Goal: Book appointment/travel/reservation

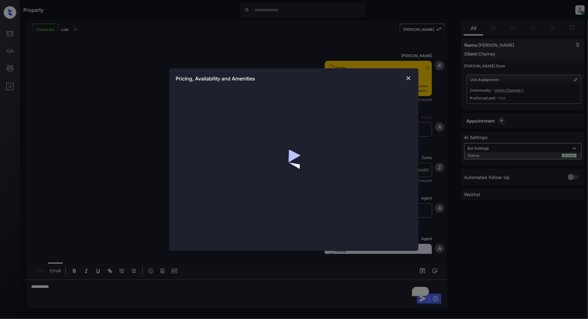
scroll to position [274, 0]
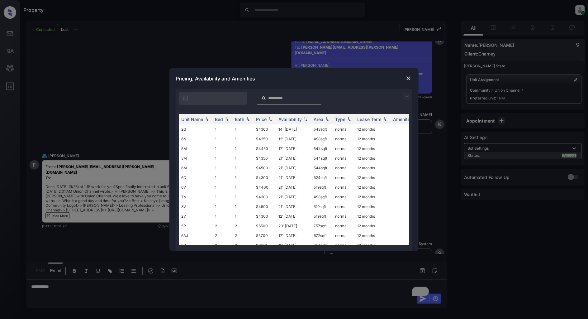
click at [406, 95] on img at bounding box center [407, 96] width 7 height 7
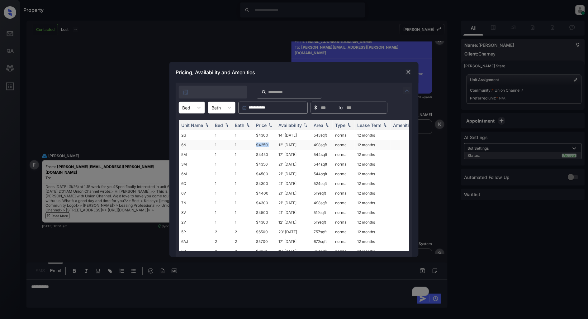
drag, startPoint x: 279, startPoint y: 146, endPoint x: 246, endPoint y: 146, distance: 32.7
click at [246, 146] on tr "6N 1 1 $4250 12' Aug 25 498 sqft normal 12 months" at bounding box center [342, 145] width 326 height 10
copy tr "$4250"
click at [410, 76] on div at bounding box center [408, 72] width 7 height 8
click at [410, 74] on img at bounding box center [409, 72] width 6 height 6
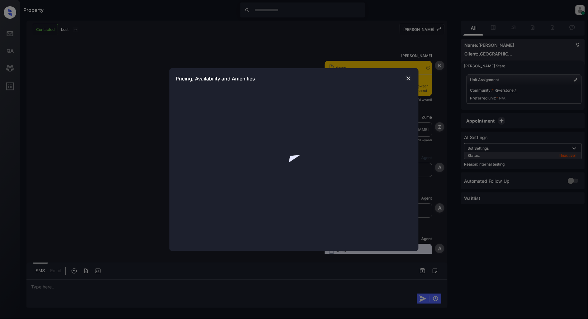
scroll to position [967, 0]
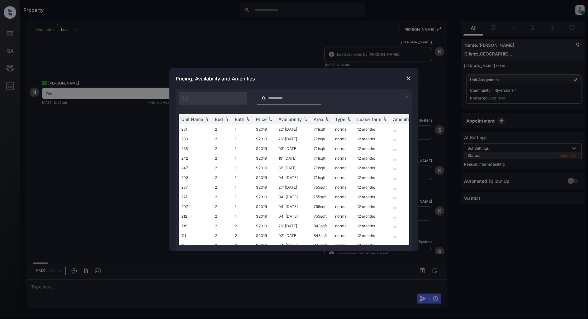
click at [404, 96] on img at bounding box center [407, 96] width 7 height 7
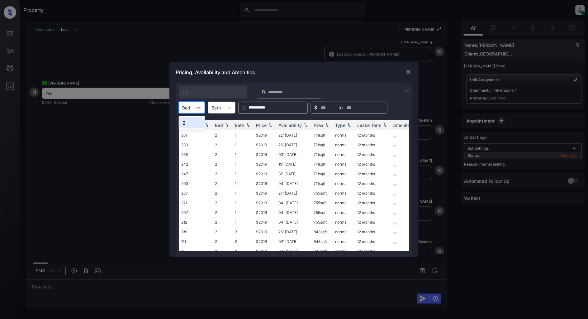
click at [188, 108] on div at bounding box center [186, 107] width 8 height 7
click at [187, 126] on div "2" at bounding box center [192, 122] width 26 height 11
click at [272, 125] on img at bounding box center [270, 125] width 6 height 4
click at [272, 125] on img at bounding box center [270, 125] width 6 height 5
drag, startPoint x: 271, startPoint y: 131, endPoint x: 254, endPoint y: 133, distance: 17.0
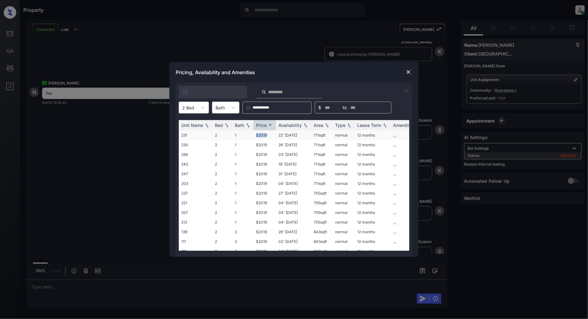
click at [254, 133] on td "$2019" at bounding box center [265, 135] width 22 height 10
copy td "$2019"
click at [411, 67] on div "Pricing, Availability and Amenities" at bounding box center [294, 72] width 249 height 21
click at [409, 70] on img at bounding box center [409, 72] width 6 height 6
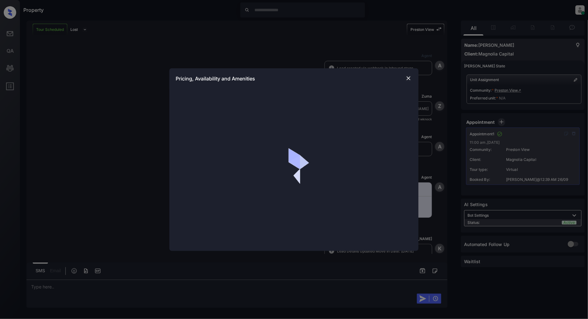
scroll to position [2661, 0]
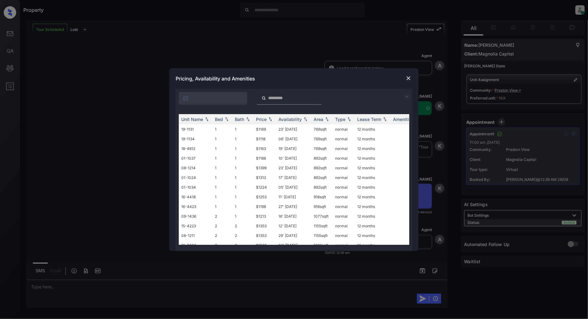
click at [409, 98] on img at bounding box center [407, 96] width 7 height 7
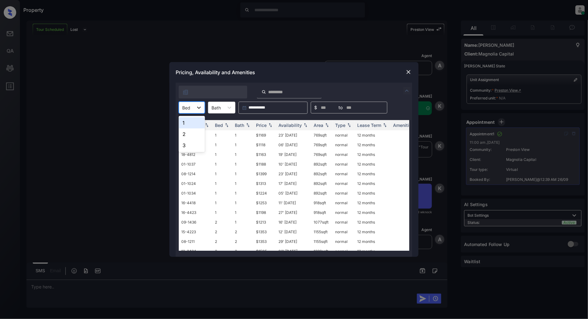
click at [203, 107] on div at bounding box center [199, 107] width 11 height 11
click at [197, 124] on div "1" at bounding box center [192, 122] width 26 height 11
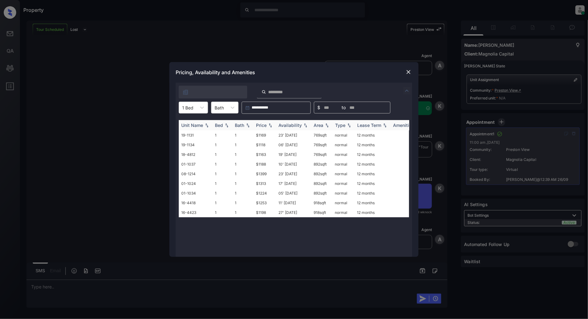
click at [272, 125] on img at bounding box center [270, 125] width 6 height 4
click at [272, 125] on img at bounding box center [270, 125] width 6 height 5
drag, startPoint x: 271, startPoint y: 132, endPoint x: 249, endPoint y: 136, distance: 22.1
click at [249, 136] on tr "19-1134 1 1 $1118 06' Nov 25 769 sqft normal 12 months" at bounding box center [342, 135] width 326 height 10
copy tr "$1118"
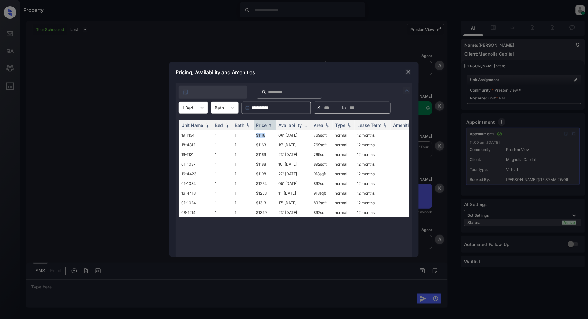
click at [406, 75] on img at bounding box center [409, 72] width 6 height 6
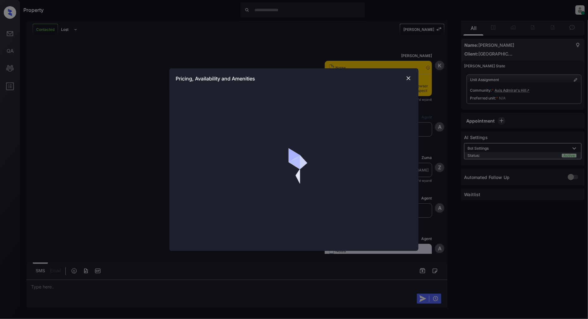
scroll to position [446, 0]
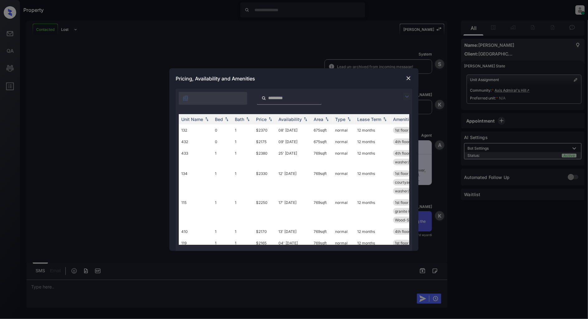
click at [409, 96] on img at bounding box center [407, 96] width 7 height 7
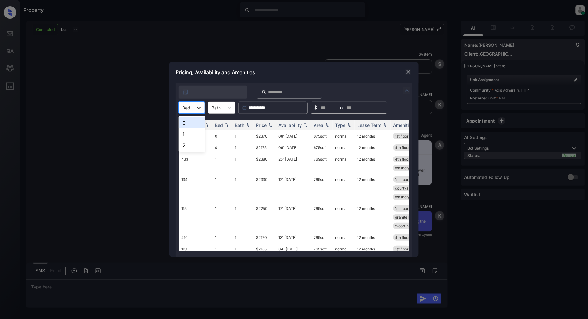
click at [194, 108] on div at bounding box center [199, 107] width 11 height 11
click at [192, 142] on div "2" at bounding box center [192, 145] width 26 height 11
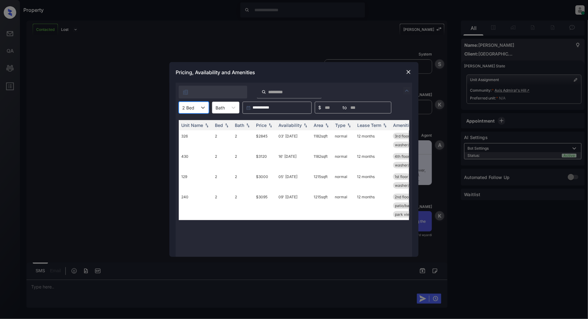
click at [407, 70] on img at bounding box center [409, 72] width 6 height 6
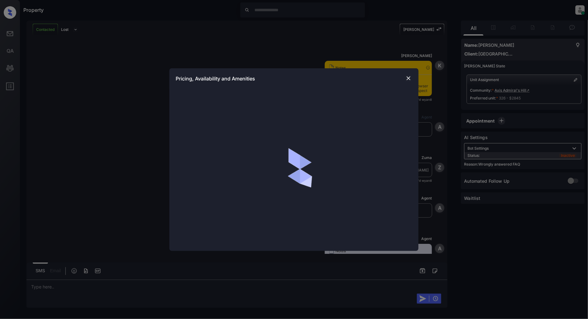
scroll to position [862, 0]
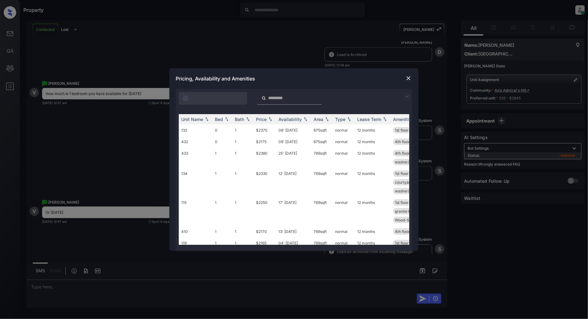
click at [403, 94] on div at bounding box center [294, 97] width 237 height 16
click at [404, 94] on img at bounding box center [407, 96] width 7 height 7
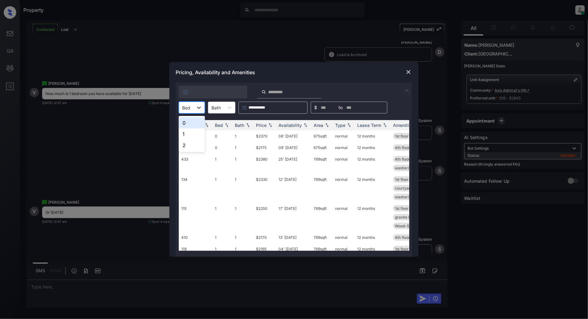
click at [199, 103] on div at bounding box center [199, 107] width 11 height 11
click at [181, 130] on div "1" at bounding box center [192, 133] width 26 height 11
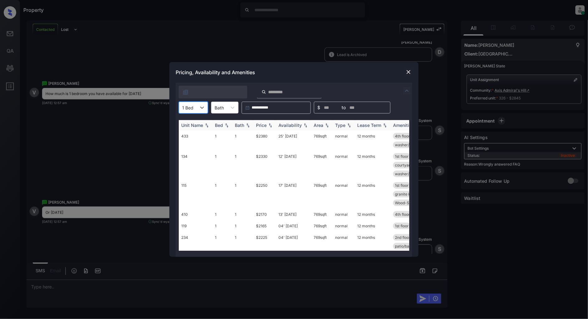
click at [269, 125] on img at bounding box center [270, 125] width 6 height 4
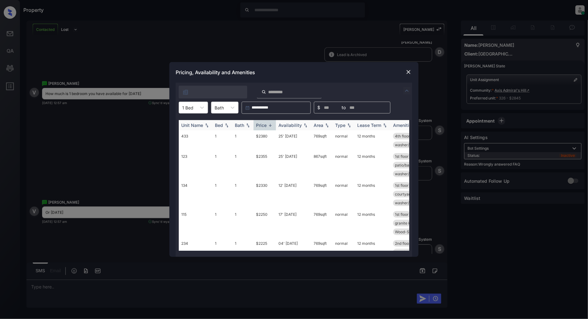
click at [269, 125] on img at bounding box center [270, 125] width 6 height 5
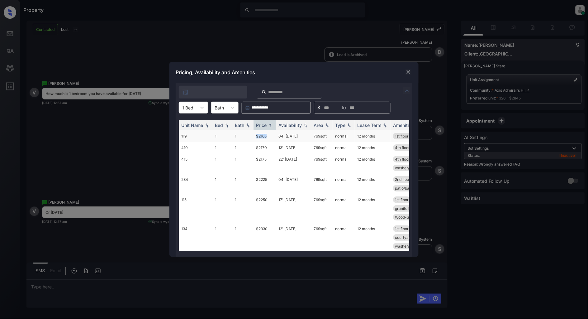
drag, startPoint x: 270, startPoint y: 135, endPoint x: 248, endPoint y: 140, distance: 22.5
click at [248, 140] on tr "119 1 1 $2165 04' Nov 25 769 sqft normal 12 months 1st floor 9 foot ceilings wa…" at bounding box center [342, 136] width 326 height 12
copy tr "$2165"
click at [410, 71] on img at bounding box center [409, 72] width 6 height 6
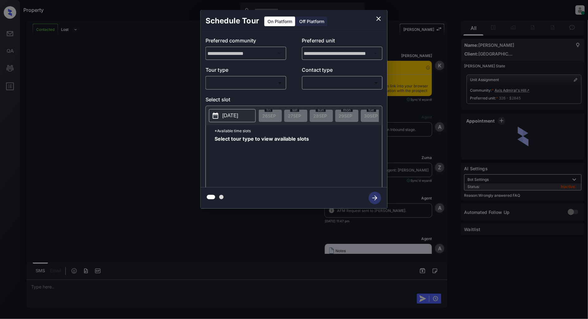
scroll to position [1389, 0]
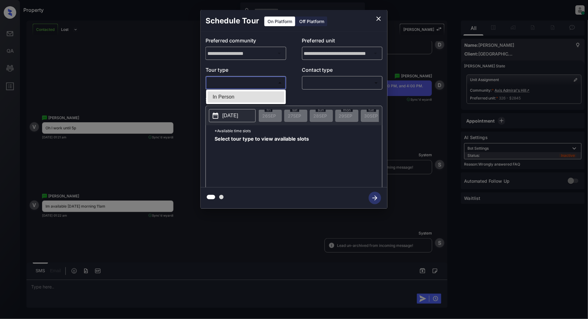
click at [210, 87] on body "Property [PERSON_NAME] Online Set yourself offline Set yourself on break Profil…" at bounding box center [294, 159] width 588 height 319
click at [222, 99] on li "In Person" at bounding box center [246, 96] width 77 height 11
type input "********"
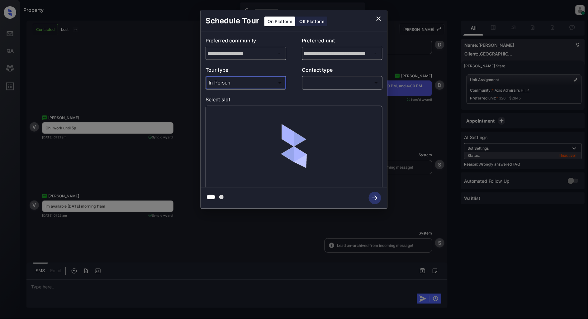
click at [331, 79] on body "Property [PERSON_NAME] Online Set yourself offline Set yourself on break Profil…" at bounding box center [294, 159] width 588 height 319
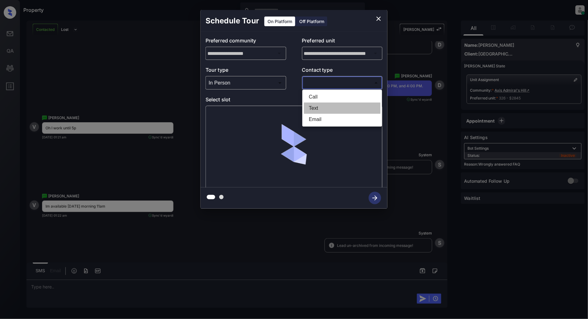
click at [325, 106] on li "Text" at bounding box center [342, 108] width 77 height 11
type input "****"
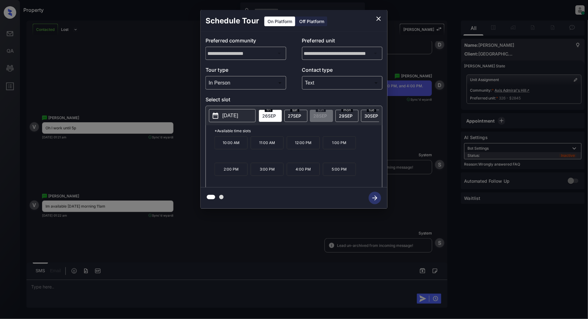
click at [347, 116] on span "[DATE]" at bounding box center [346, 115] width 14 height 5
click at [238, 117] on p "[DATE]" at bounding box center [230, 115] width 16 height 7
drag, startPoint x: 242, startPoint y: 147, endPoint x: 210, endPoint y: 143, distance: 32.0
click at [210, 143] on div "*Available time slots 2:00 PM 4:00 PM" at bounding box center [294, 157] width 176 height 64
copy p "2:00 PM"
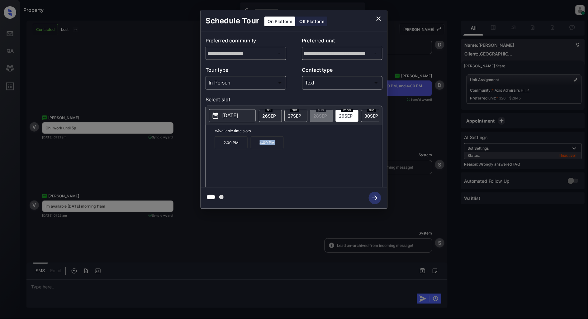
drag, startPoint x: 278, startPoint y: 148, endPoint x: 257, endPoint y: 147, distance: 20.3
click at [257, 147] on p "4:00 PM" at bounding box center [267, 142] width 33 height 13
copy p "4:00 PM"
click at [381, 18] on icon "close" at bounding box center [378, 18] width 7 height 7
